Goal: Task Accomplishment & Management: Use online tool/utility

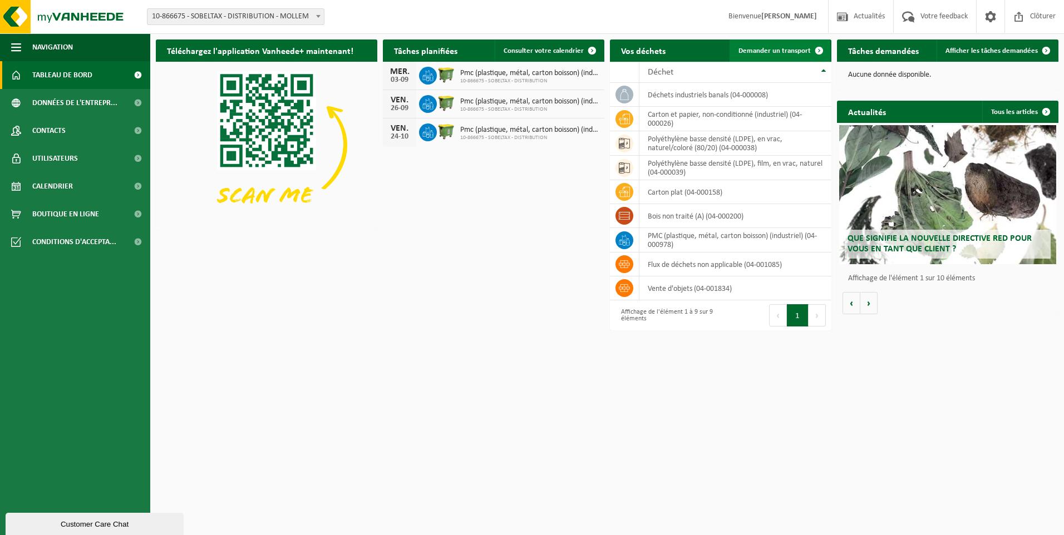
click at [781, 46] on link "Demander un transport" at bounding box center [780, 51] width 101 height 22
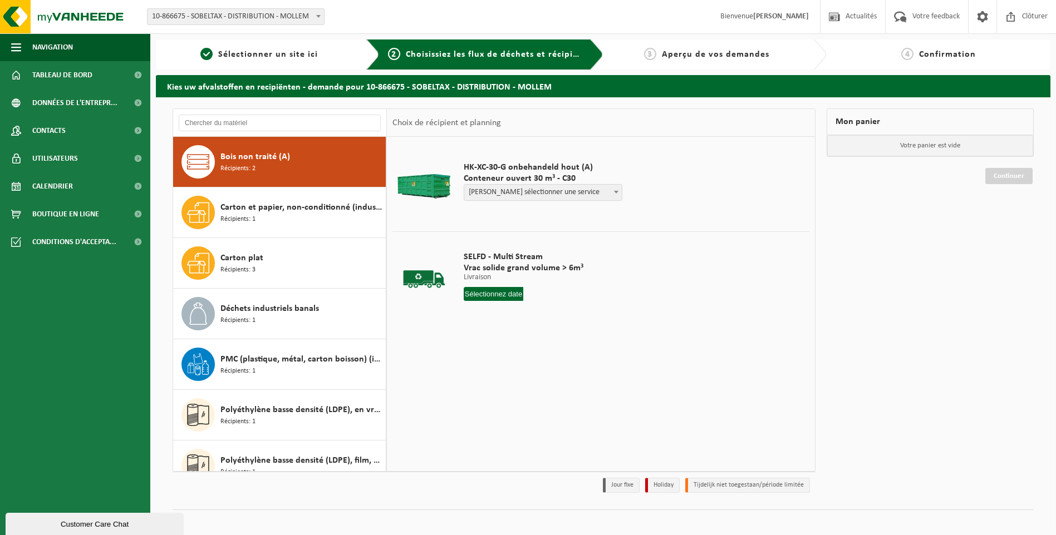
click at [274, 160] on span "Bois non traité (A)" at bounding box center [255, 156] width 70 height 13
click at [537, 190] on span "Veuillez sélectionner une service" at bounding box center [542, 193] width 157 height 16
click at [556, 190] on span "Veuillez sélectionner une service" at bounding box center [542, 193] width 157 height 16
select select "P2PL-VEL-072376_HK-XC-30-GN-00_04-000200_46"
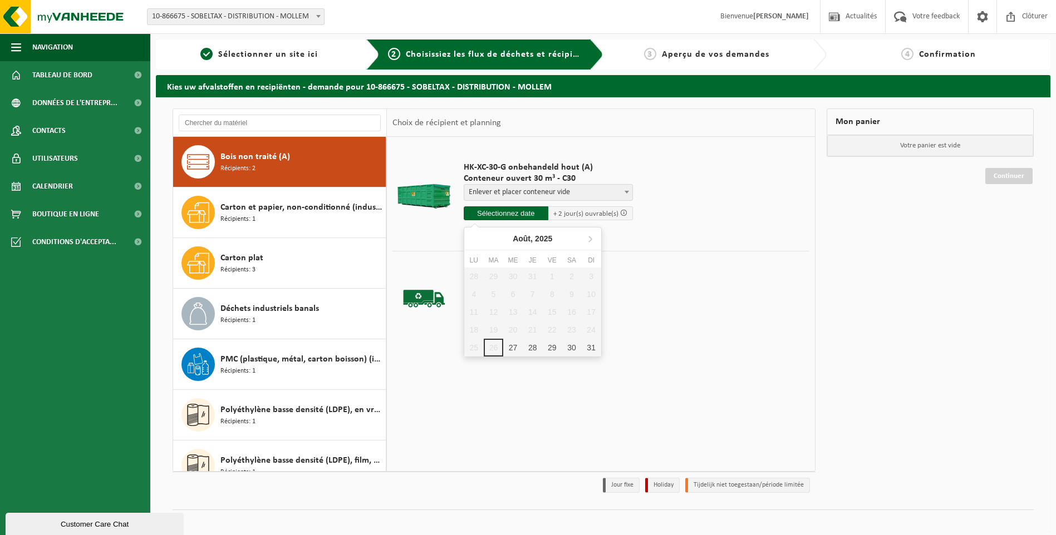
click at [528, 213] on input "text" at bounding box center [506, 213] width 85 height 14
click at [515, 347] on div "27" at bounding box center [512, 348] width 19 height 18
type input "à partir de 2025-08-27"
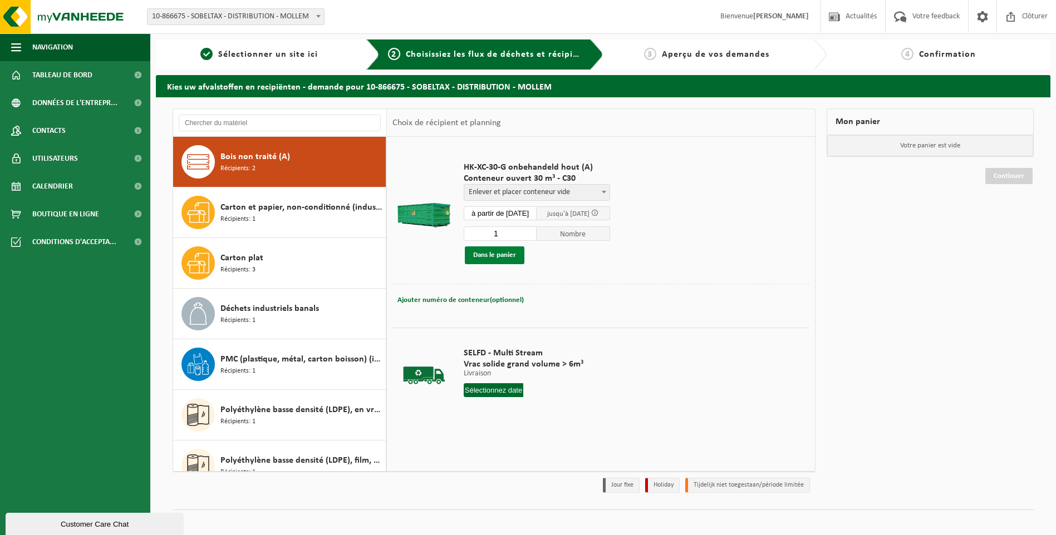
click at [514, 261] on button "Dans le panier" at bounding box center [495, 256] width 60 height 18
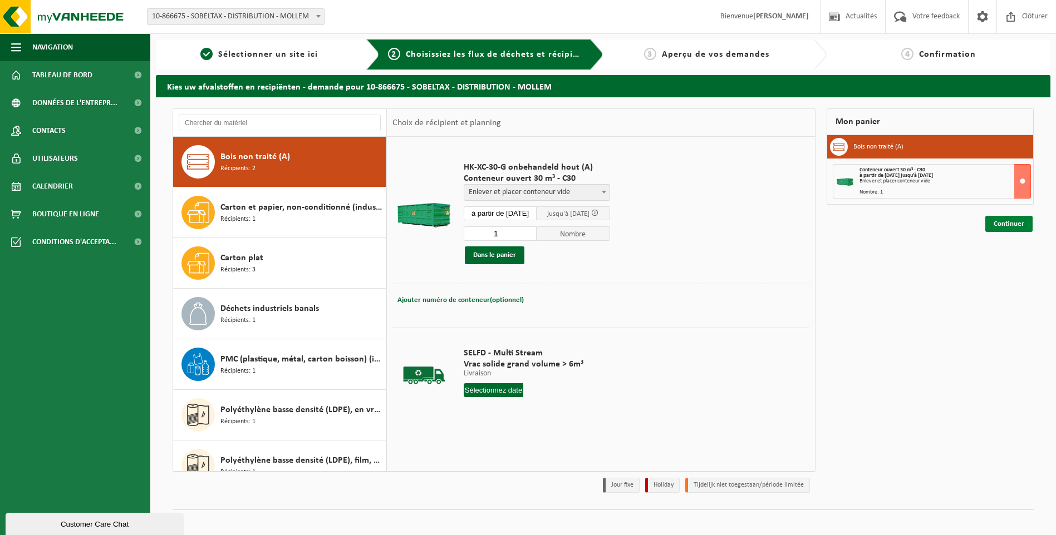
click at [1007, 222] on link "Continuer" at bounding box center [1008, 224] width 47 height 16
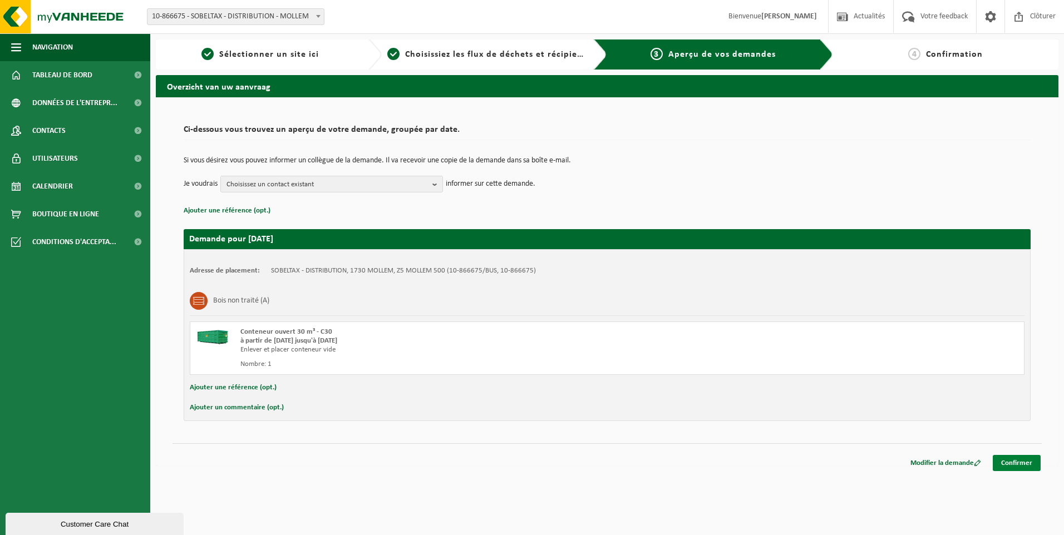
click at [1032, 460] on link "Confirmer" at bounding box center [1017, 463] width 48 height 16
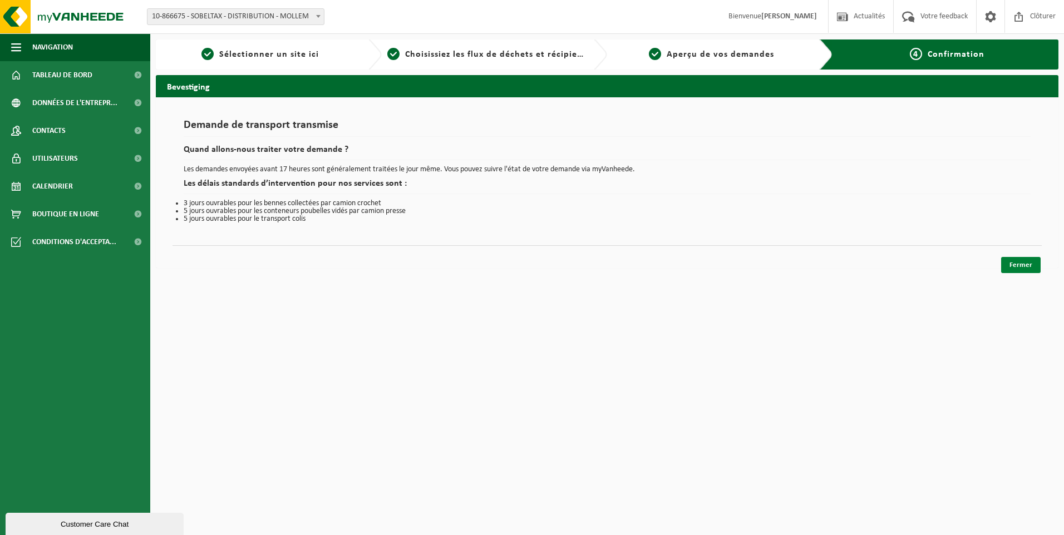
click at [1026, 259] on link "Fermer" at bounding box center [1021, 265] width 40 height 16
